Goal: Task Accomplishment & Management: Complete application form

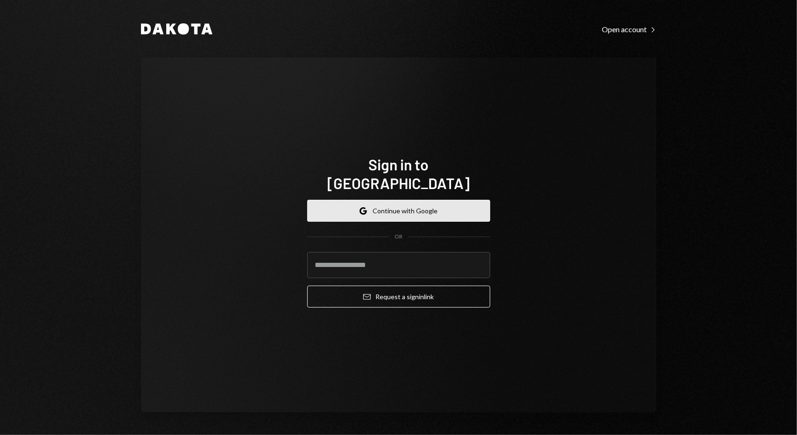
click at [403, 200] on button "Google Continue with Google" at bounding box center [398, 211] width 183 height 22
